Goal: Check status

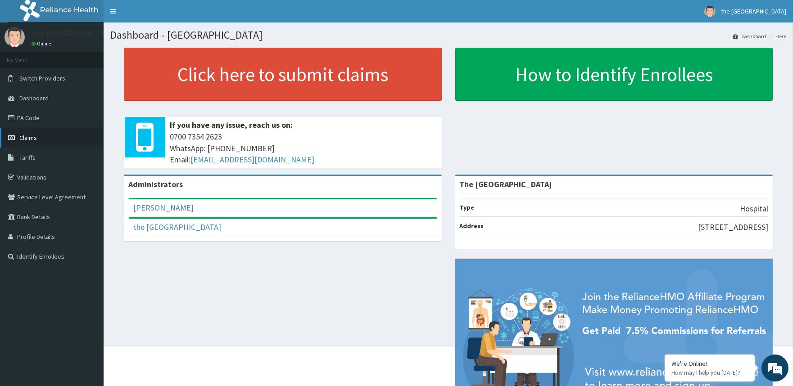
click at [31, 136] on span "Claims" at bounding box center [28, 138] width 18 height 8
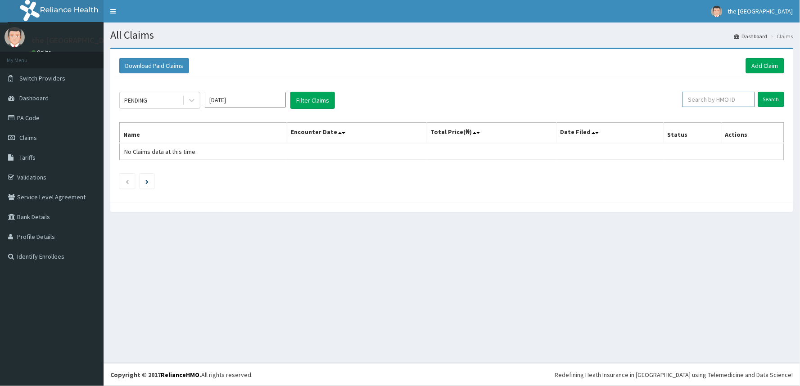
click at [742, 98] on input "text" at bounding box center [719, 99] width 73 height 15
type input "p"
click at [776, 97] on input "Search" at bounding box center [772, 99] width 26 height 15
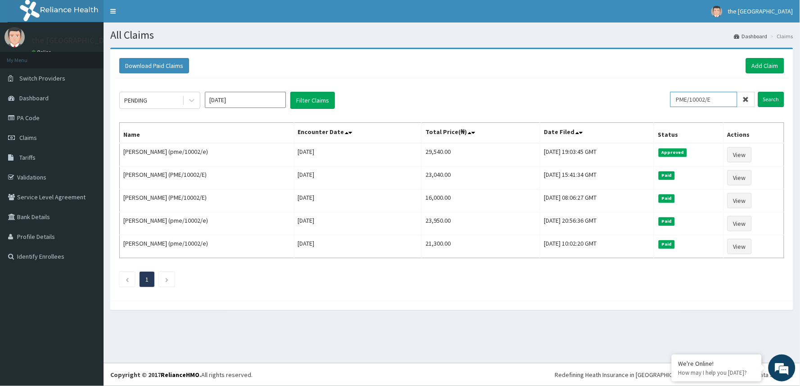
click at [727, 96] on input "PME/10002/E" at bounding box center [704, 99] width 67 height 15
type input "P"
type input "WOC/10032/C"
click at [773, 98] on input "Search" at bounding box center [772, 99] width 26 height 15
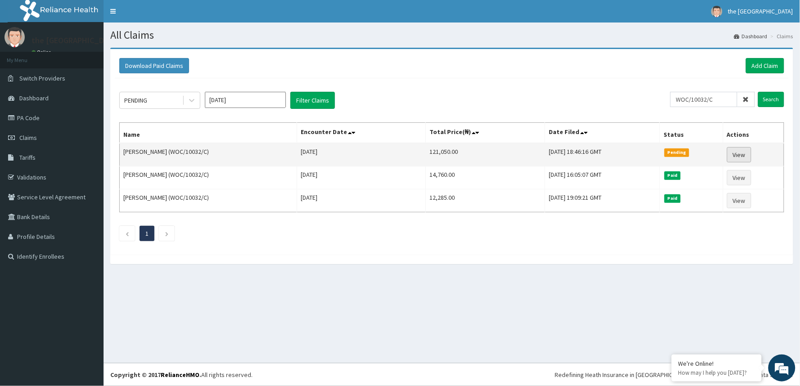
click at [752, 151] on link "View" at bounding box center [739, 154] width 24 height 15
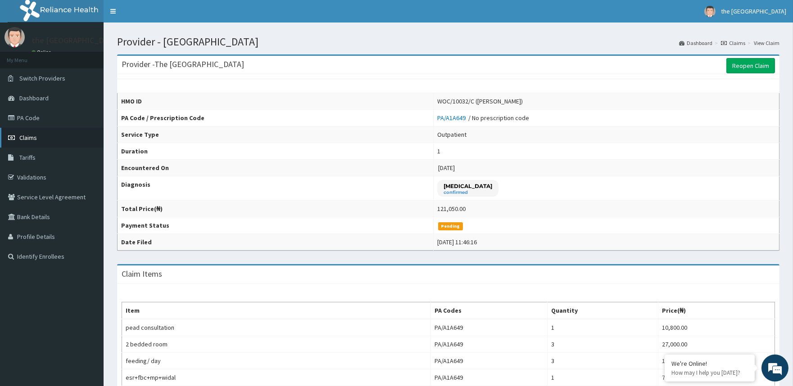
click at [30, 136] on span "Claims" at bounding box center [28, 138] width 18 height 8
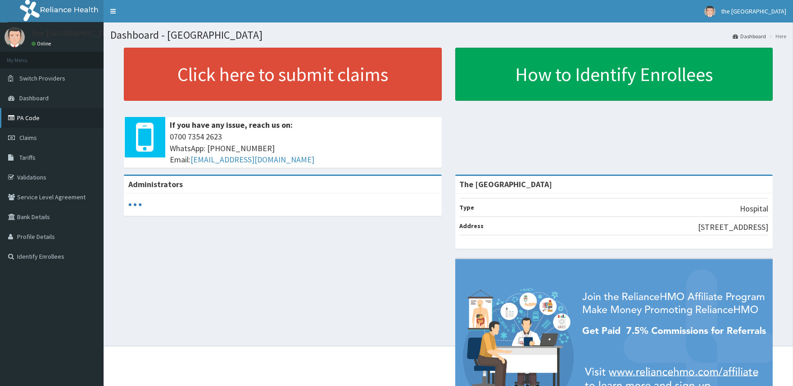
click at [28, 118] on link "PA Code" at bounding box center [52, 118] width 104 height 20
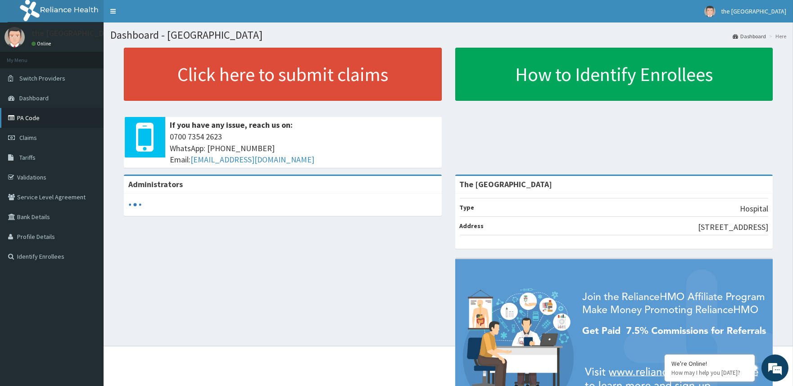
click at [34, 116] on link "PA Code" at bounding box center [52, 118] width 104 height 20
